Goal: Information Seeking & Learning: Learn about a topic

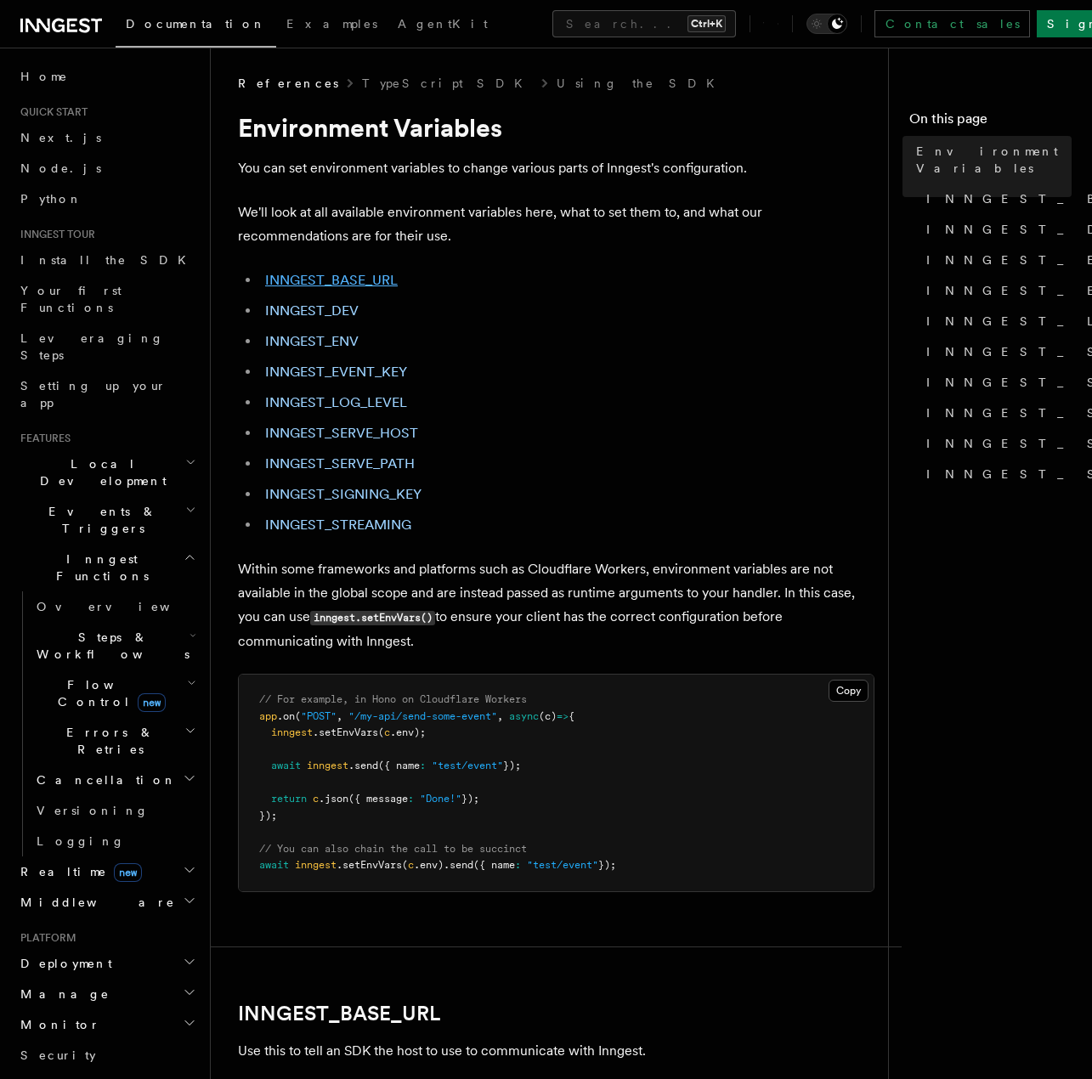
click at [357, 280] on link "INNGEST_BASE_URL" at bounding box center [331, 280] width 133 height 16
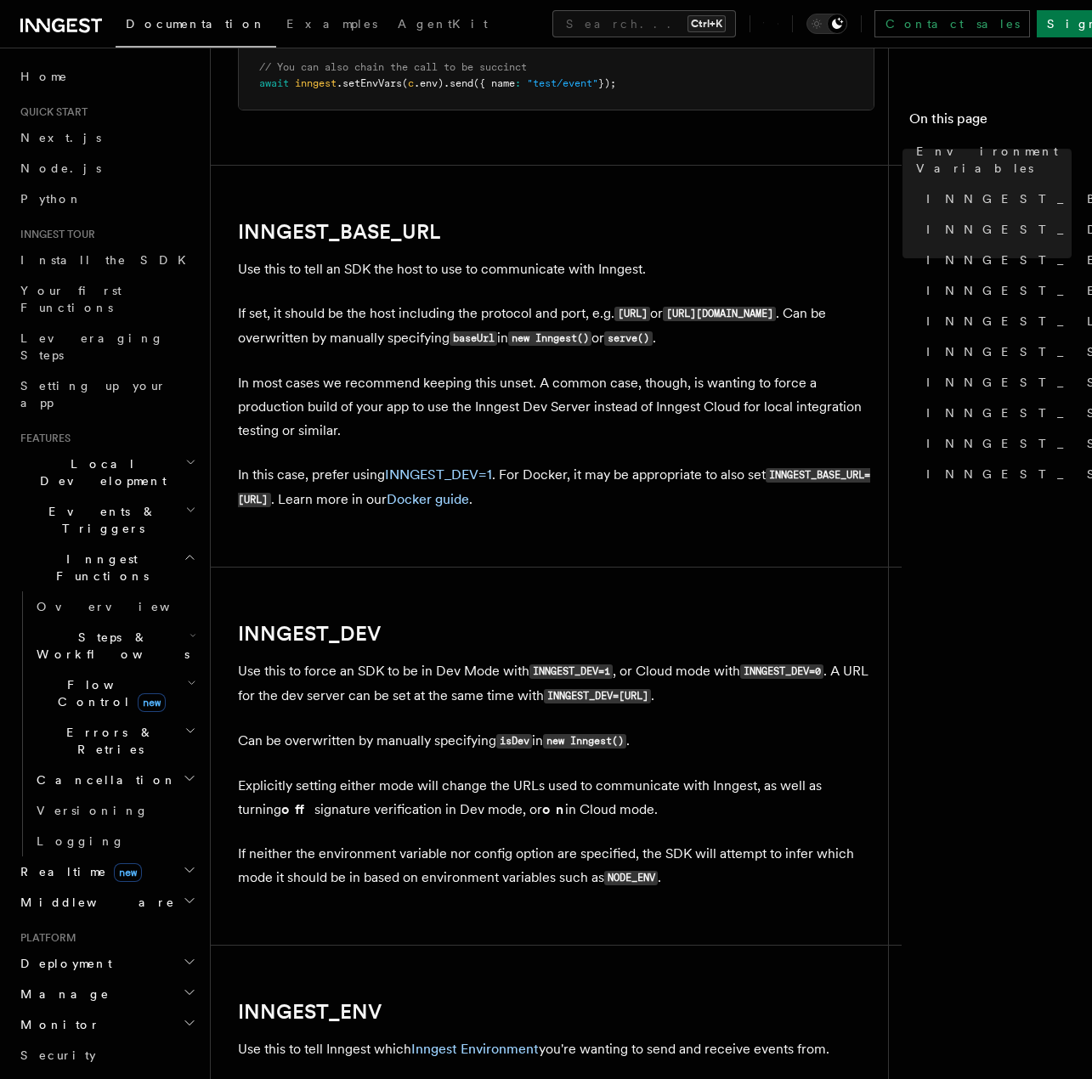
scroll to position [750, 0]
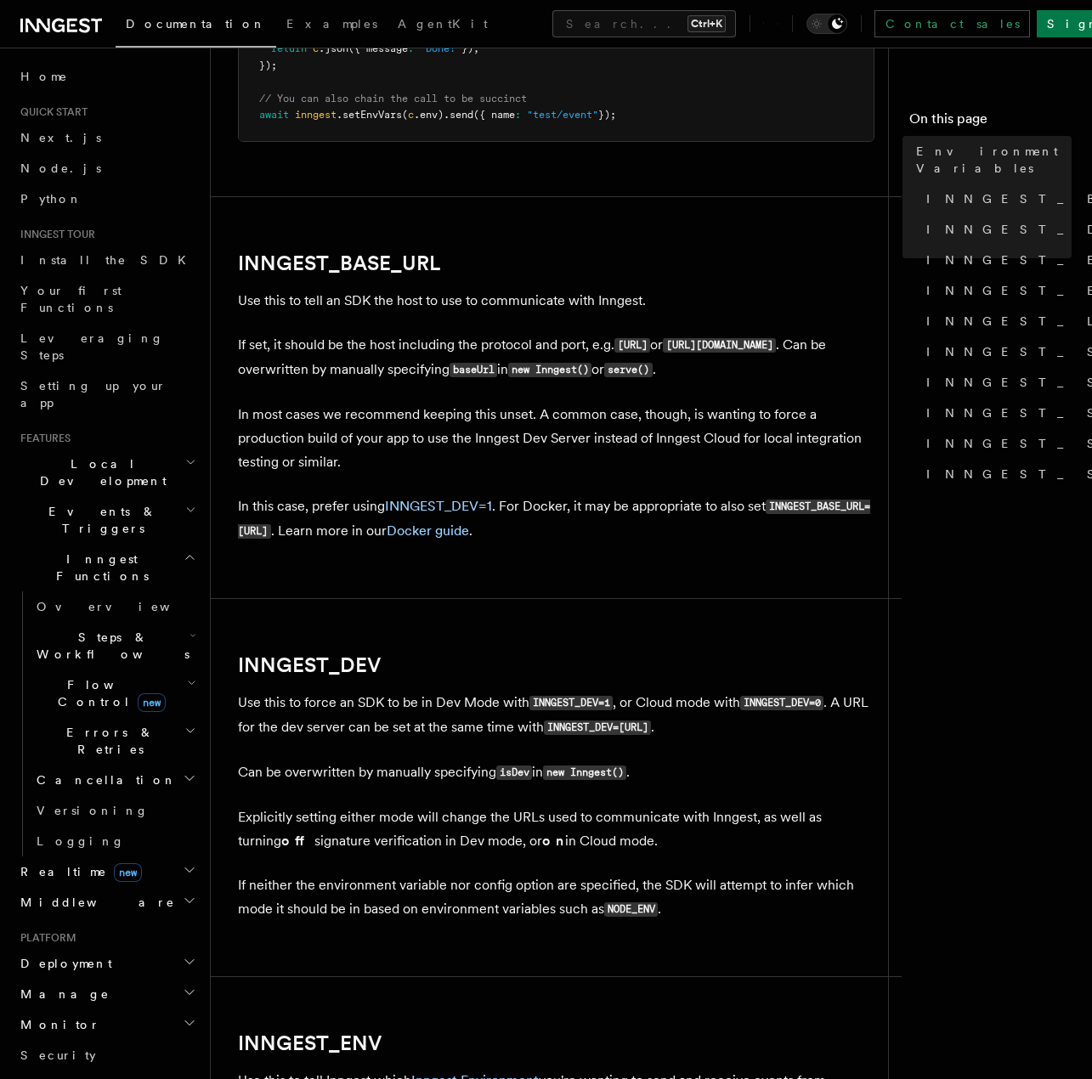
click at [894, 532] on nav "On this page Environment Variables INNGEST_BASE_URL INNGEST_DEV INNGEST_ENV INN…" at bounding box center [990, 563] width 204 height 1031
click at [1025, 343] on span "INNGEST_SERVE_HOST" at bounding box center [1105, 351] width 359 height 17
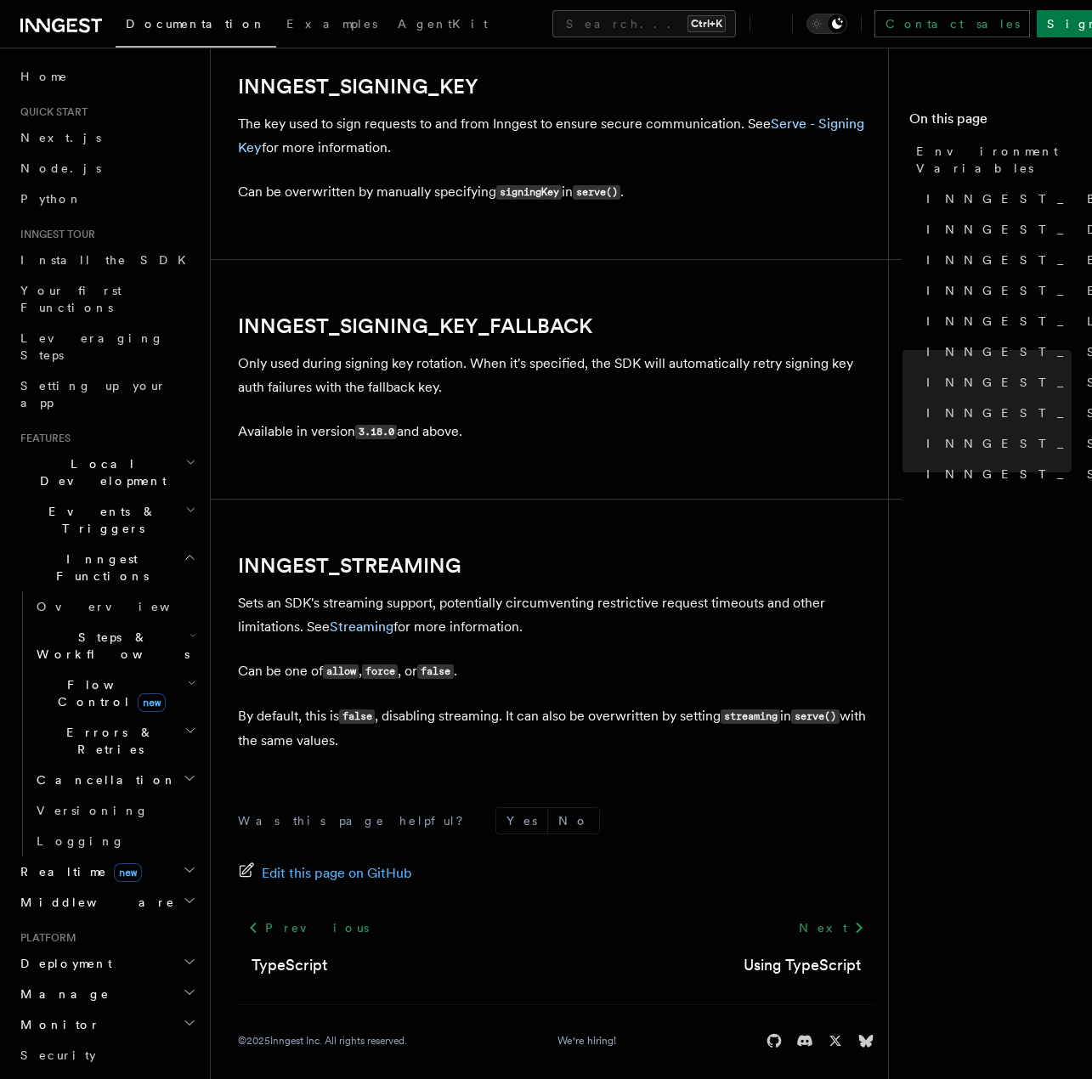
scroll to position [3050, 0]
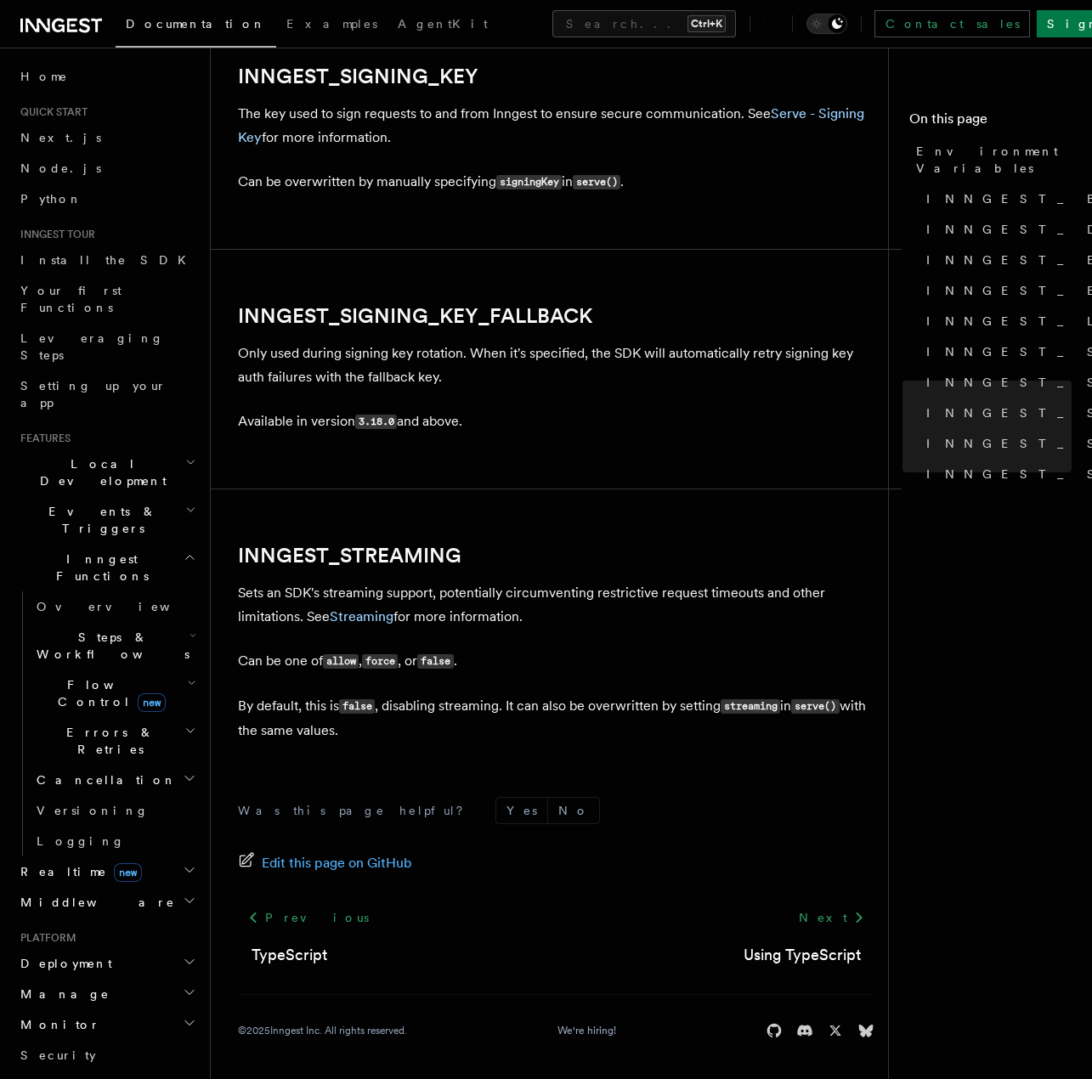
click at [974, 221] on span "INNGEST_DEV" at bounding box center [1034, 229] width 217 height 17
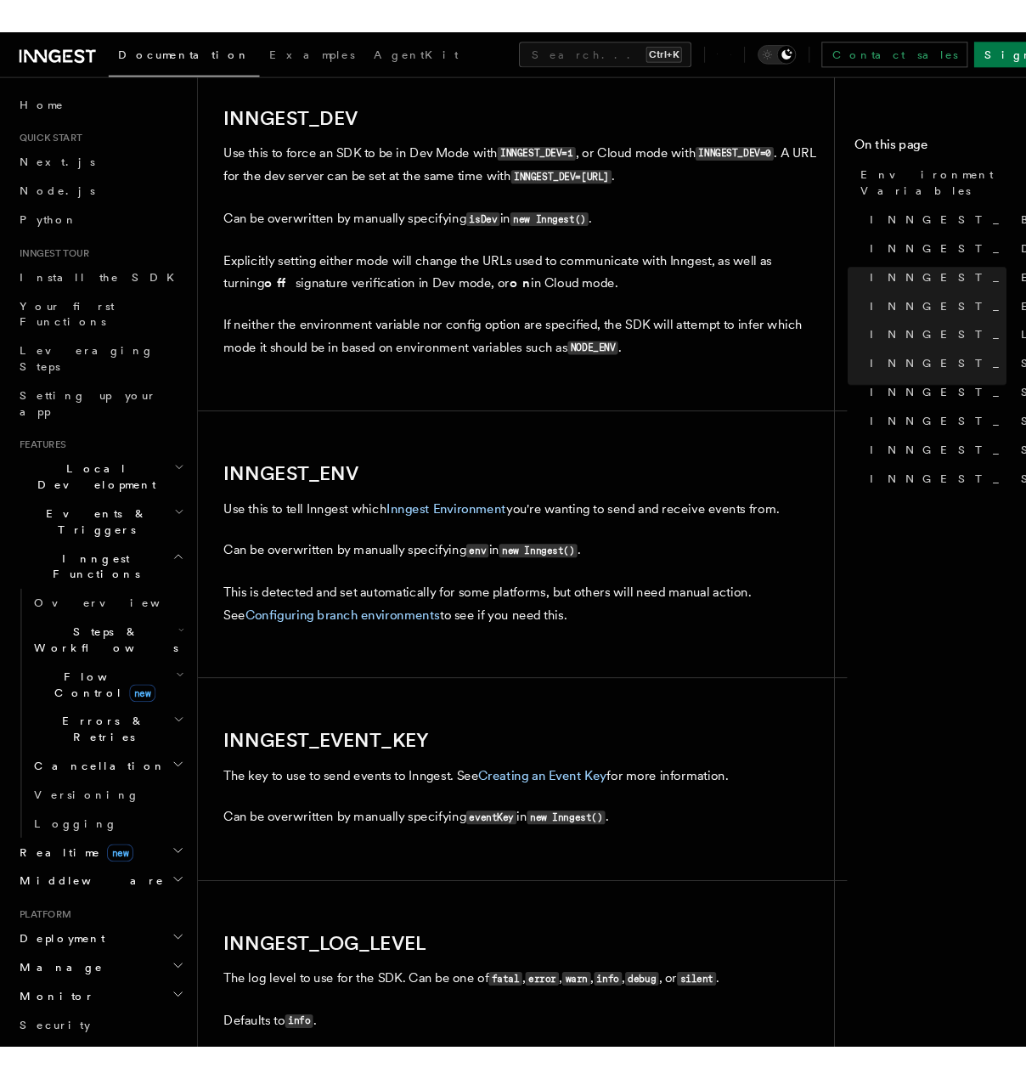
scroll to position [1321, 0]
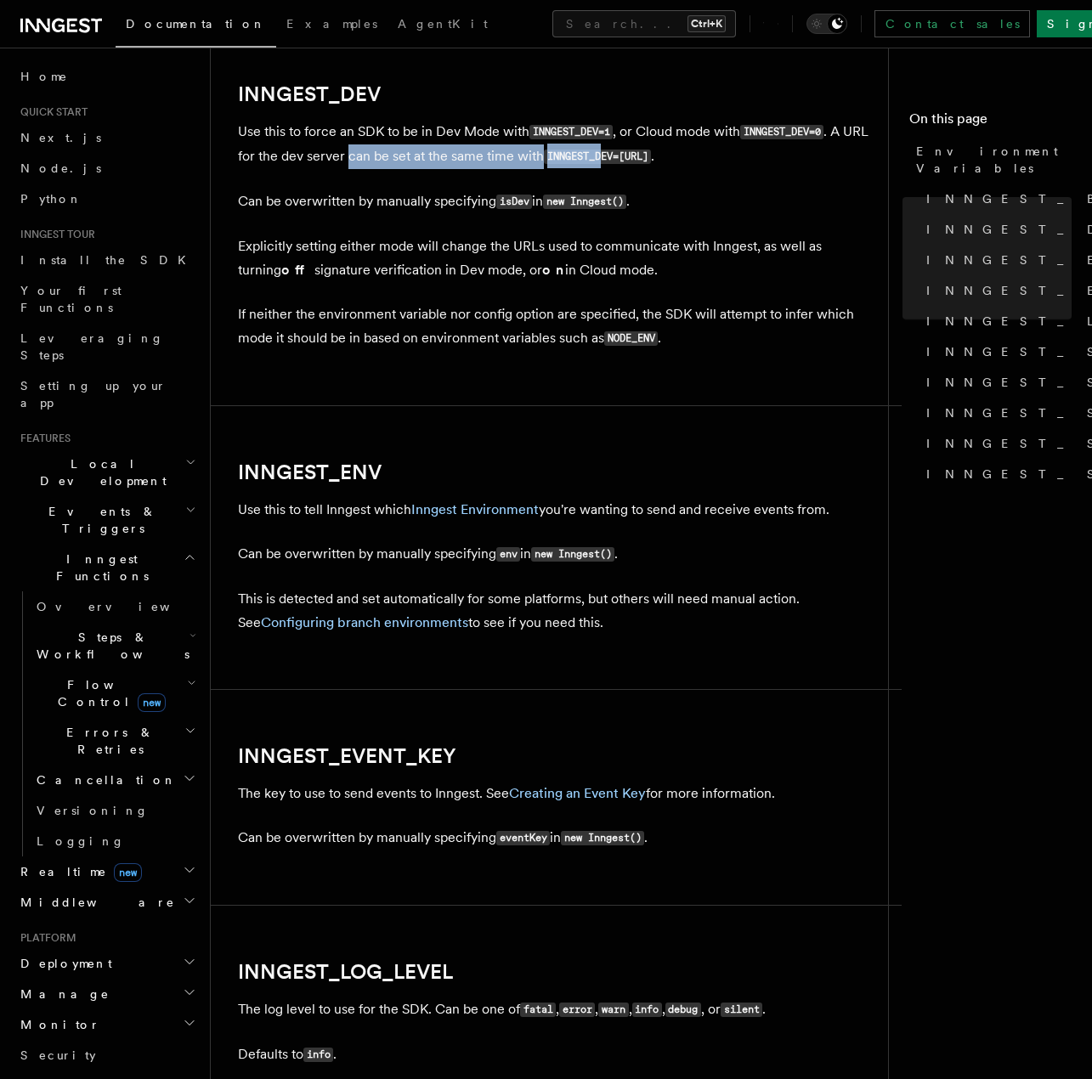
drag, startPoint x: 382, startPoint y: 155, endPoint x: 642, endPoint y: 159, distance: 260.0
click at [636, 158] on p "Use this to force an SDK to be in Dev Mode with INNGEST_DEV=1 , or Cloud mode w…" at bounding box center [556, 144] width 636 height 49
click at [651, 159] on code "INNGEST_DEV=[URL]" at bounding box center [597, 157] width 107 height 14
drag, startPoint x: 797, startPoint y: 160, endPoint x: 604, endPoint y: 156, distance: 192.9
click at [606, 156] on p "Use this to force an SDK to be in Dev Mode with INNGEST_DEV=1 , or Cloud mode w…" at bounding box center [556, 144] width 636 height 49
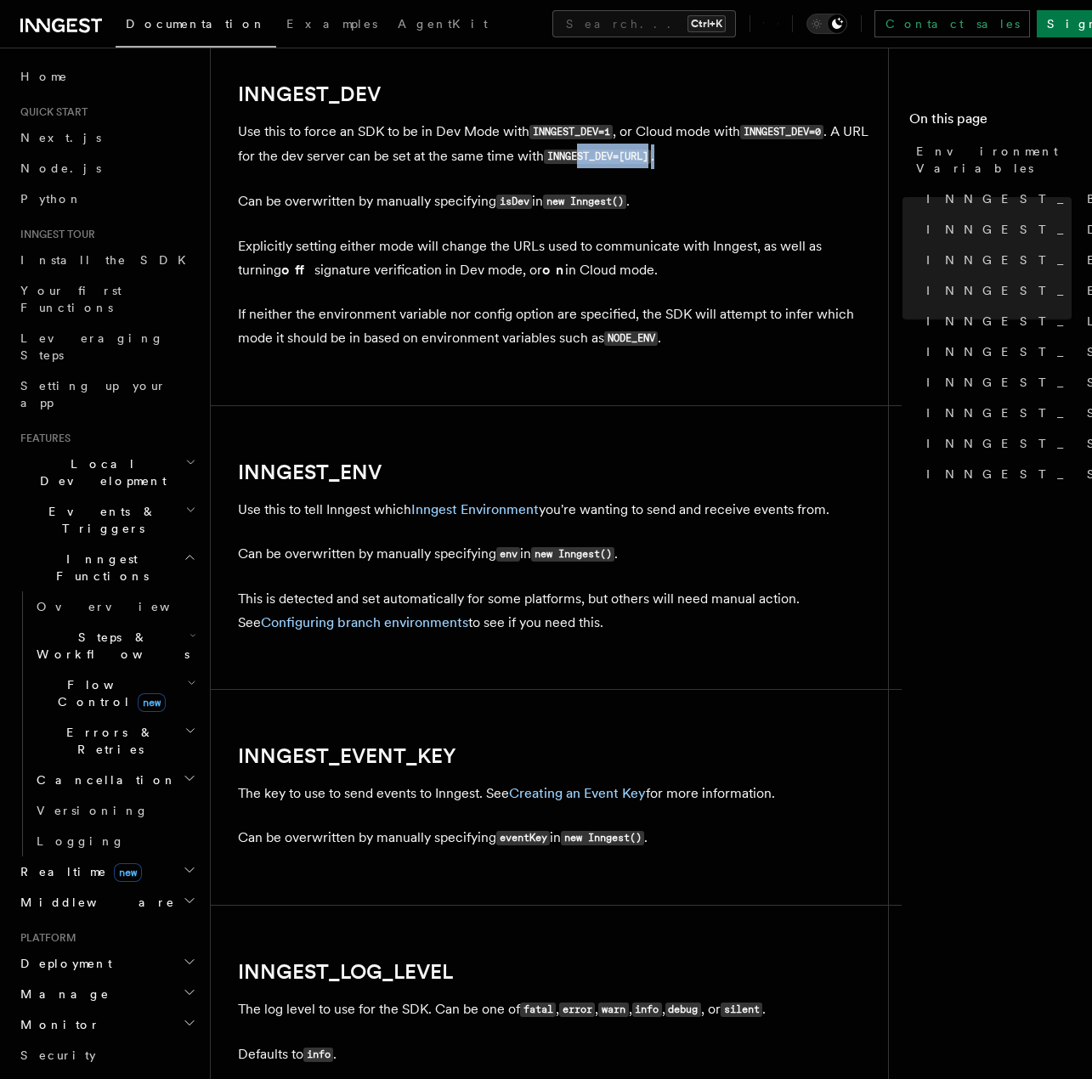
click at [604, 156] on code "INNGEST_DEV=[URL]" at bounding box center [597, 157] width 107 height 14
click at [939, 611] on nav "On this page Environment Variables INNGEST_BASE_URL INNGEST_DEV INNGEST_ENV INN…" at bounding box center [990, 563] width 204 height 1031
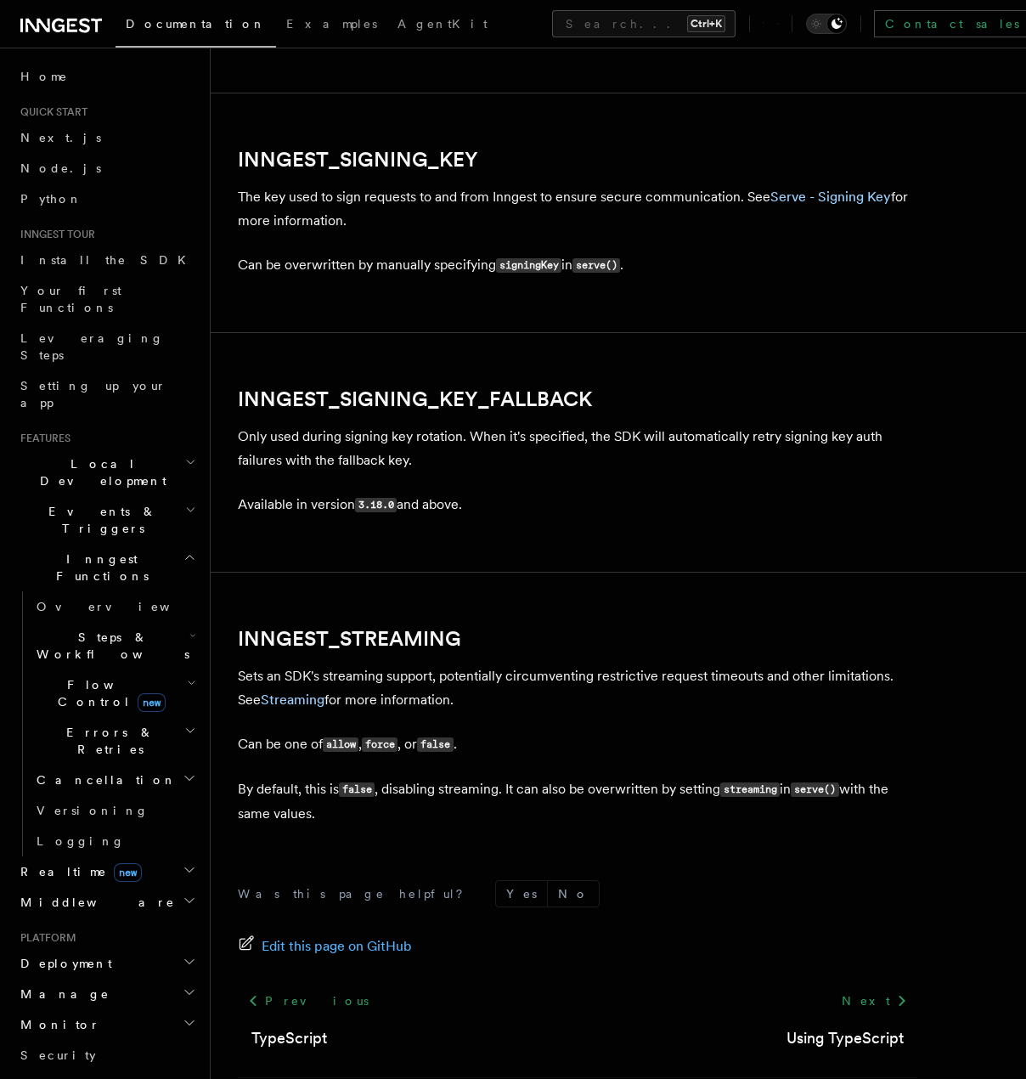
scroll to position [3003, 0]
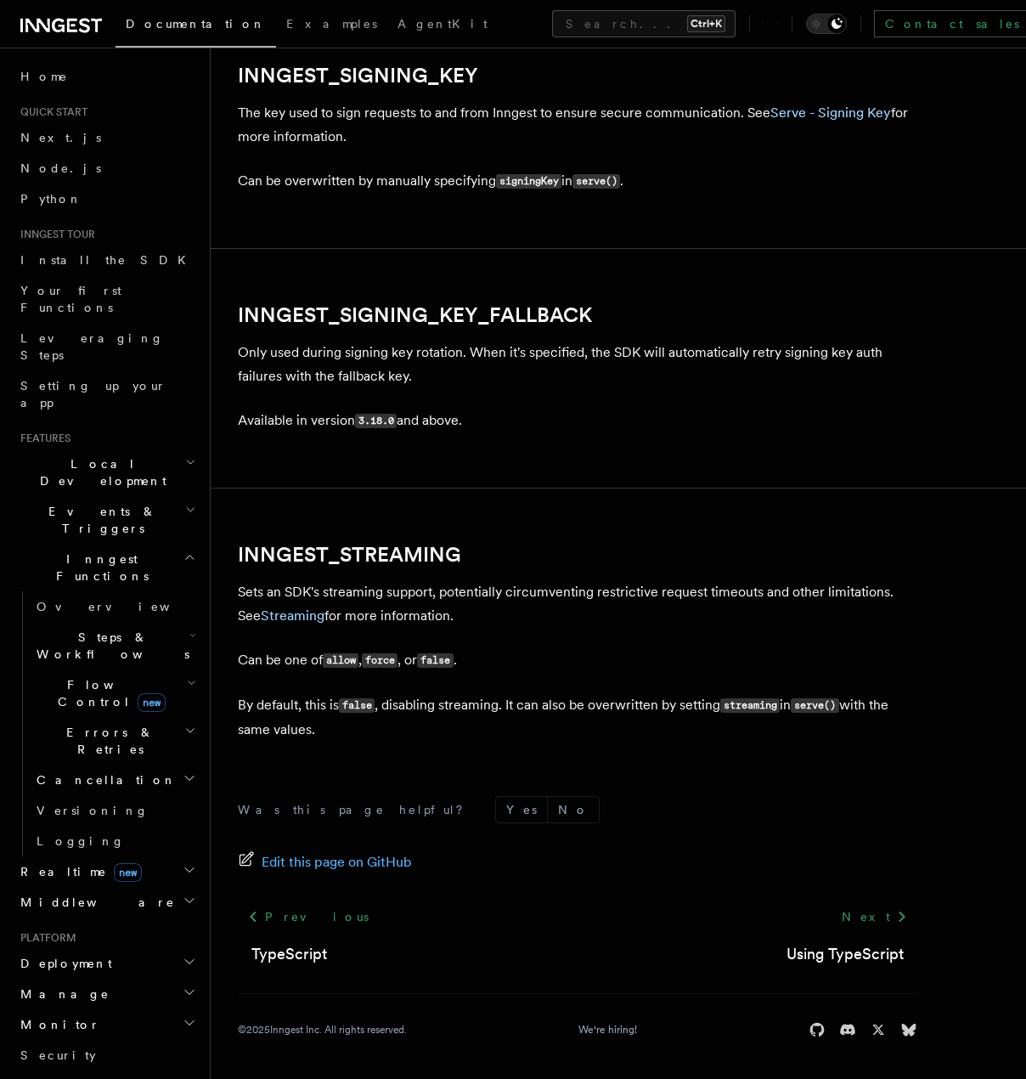
click at [777, 314] on h2 "INNGEST_SIGNING_KEY_FALLBACK" at bounding box center [578, 315] width 680 height 24
click at [539, 184] on code "signingKey" at bounding box center [528, 181] width 65 height 14
